Goal: Check status: Check status

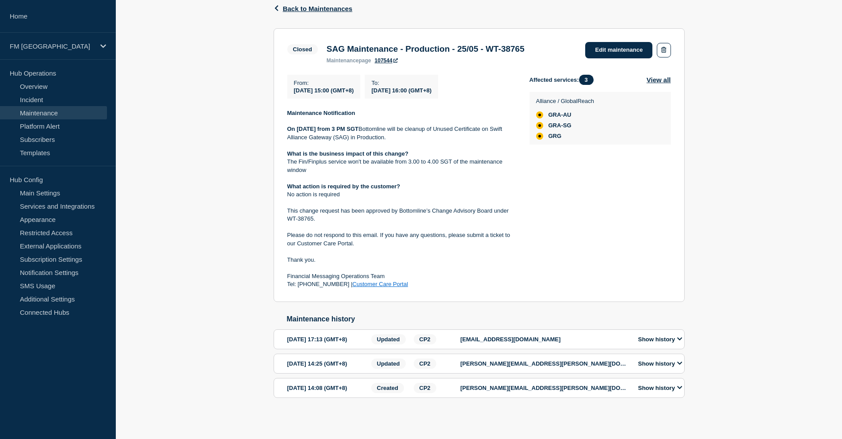
scroll to position [171, 0]
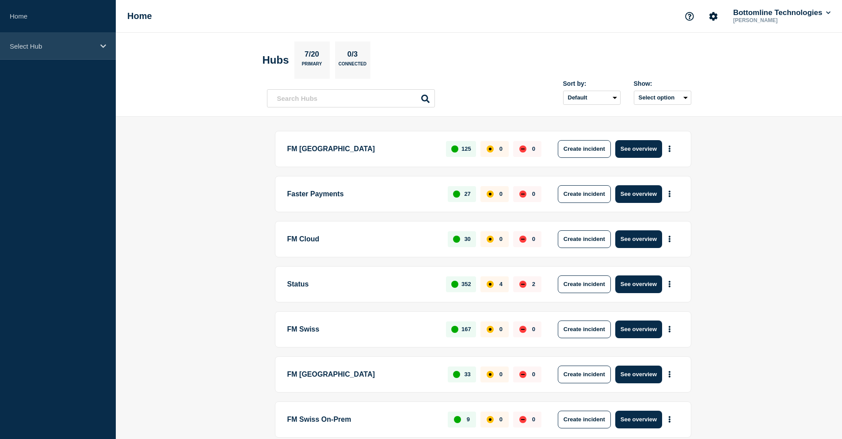
click at [69, 51] on div "Select Hub" at bounding box center [58, 46] width 116 height 27
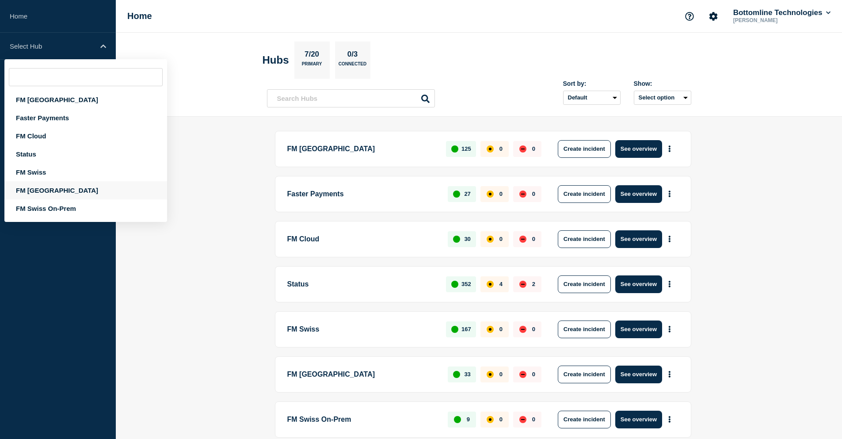
click at [64, 190] on div "FM Asia" at bounding box center [85, 190] width 163 height 18
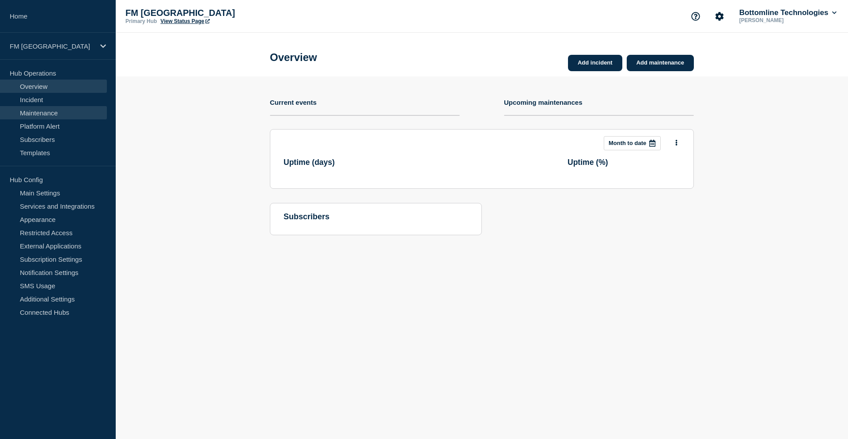
click at [65, 114] on link "Maintenance" at bounding box center [53, 112] width 107 height 13
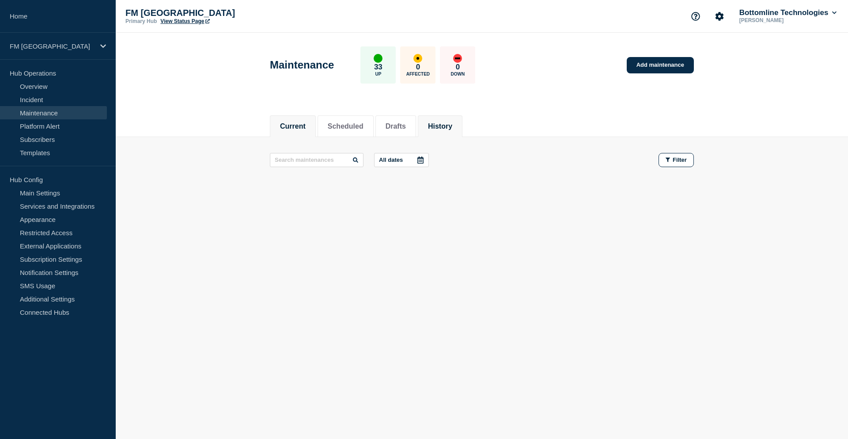
click at [445, 128] on button "History" at bounding box center [440, 126] width 24 height 8
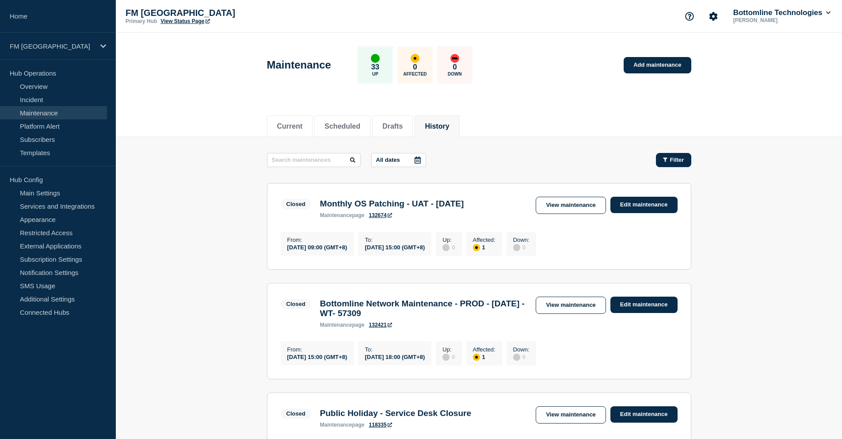
click at [676, 163] on button "Filter" at bounding box center [673, 160] width 35 height 14
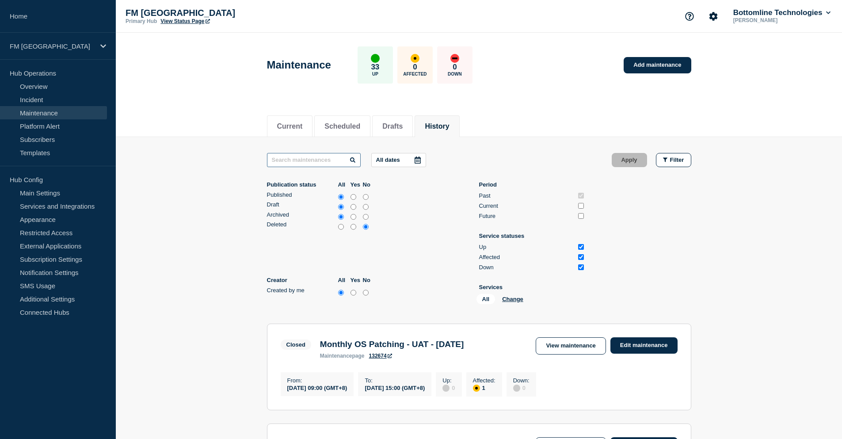
click at [308, 158] on input "text" at bounding box center [314, 160] width 94 height 14
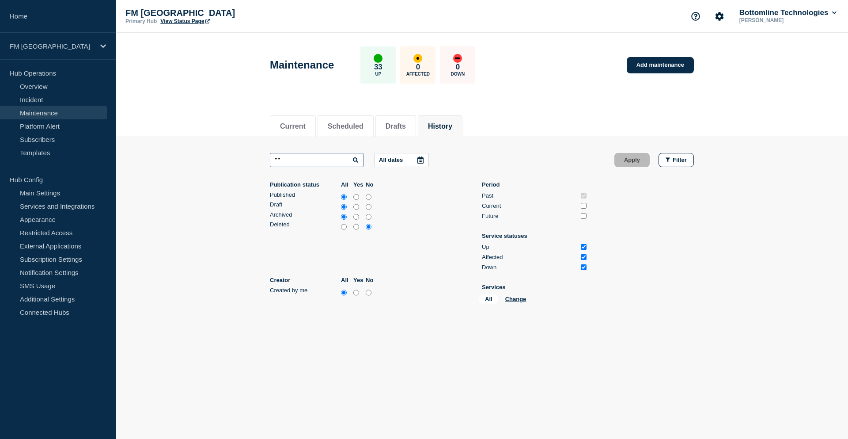
paste input "WT-37553"
click at [320, 163] on input ""WT-37553"" at bounding box center [317, 160] width 94 height 14
click at [277, 159] on input ""WT-37553" at bounding box center [317, 160] width 94 height 14
type input "WT-37553"
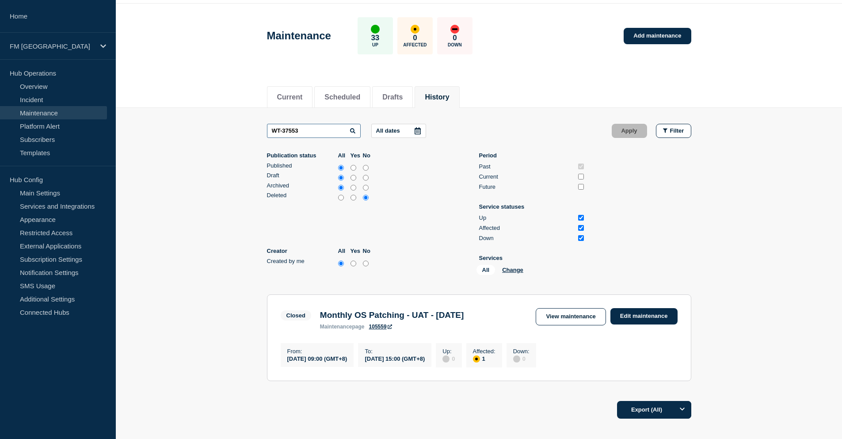
scroll to position [44, 0]
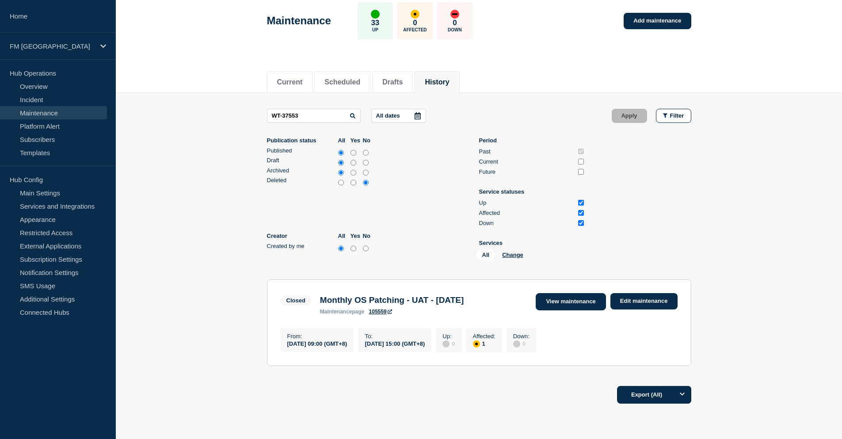
click at [579, 304] on link "View maintenance" at bounding box center [570, 301] width 70 height 17
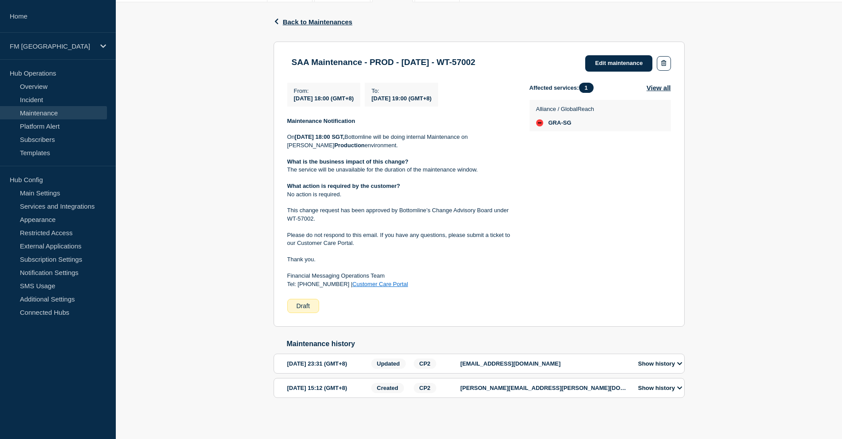
scroll to position [150, 0]
